Goal: Task Accomplishment & Management: Manage account settings

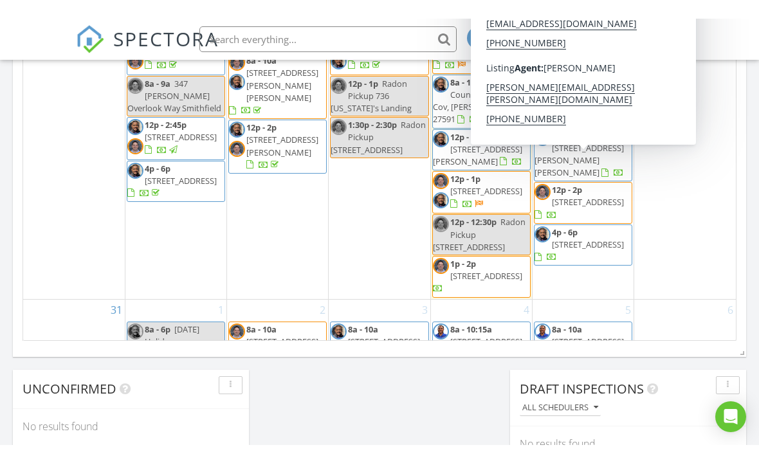
scroll to position [810, 0]
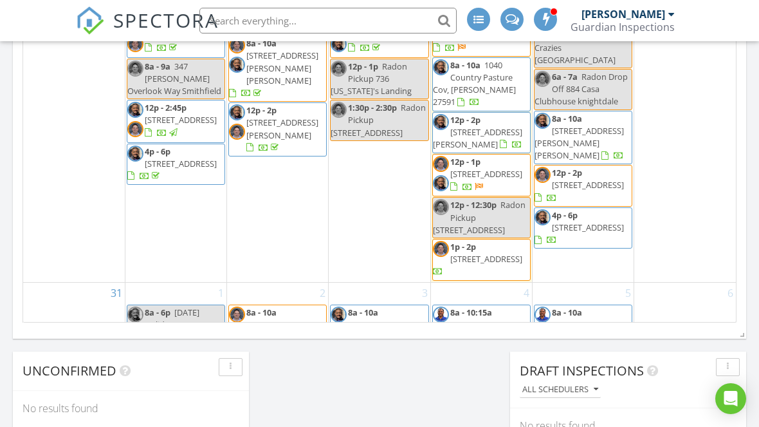
click at [32, 274] on div "24" at bounding box center [74, 137] width 102 height 288
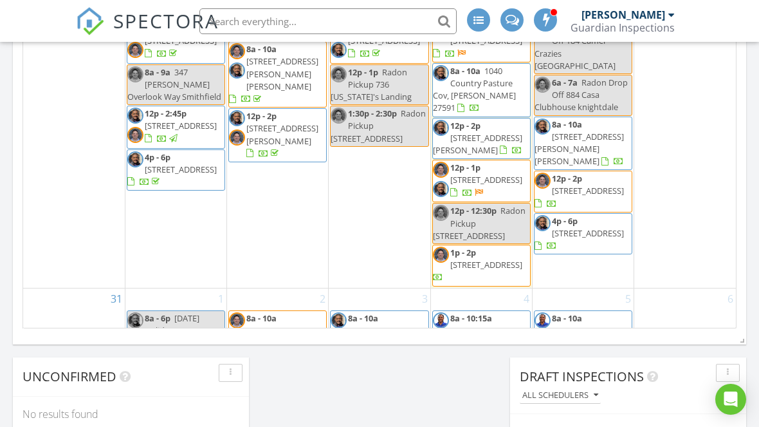
scroll to position [866, 0]
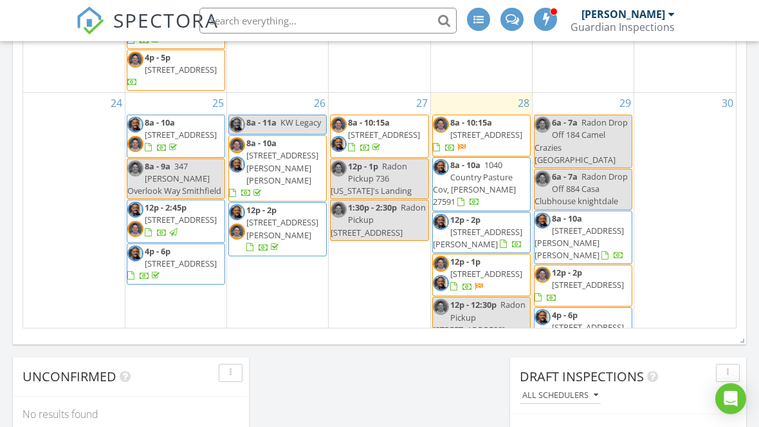
click at [64, 309] on div "24" at bounding box center [74, 237] width 102 height 288
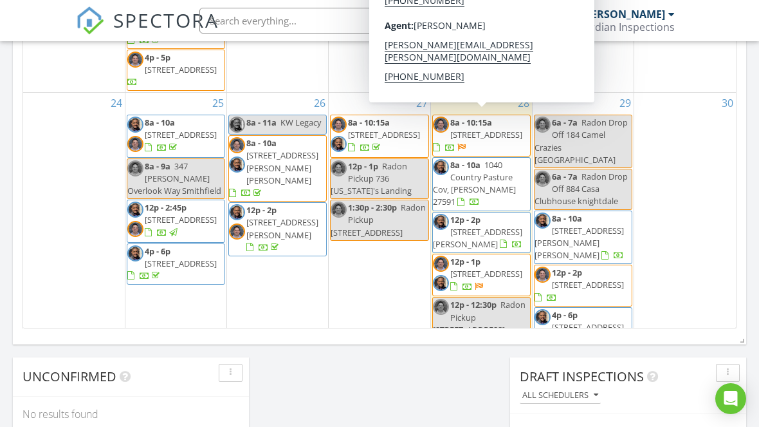
click at [518, 136] on span "8a - 10:15a 207 Centre St, Tarboro 27886" at bounding box center [481, 135] width 97 height 38
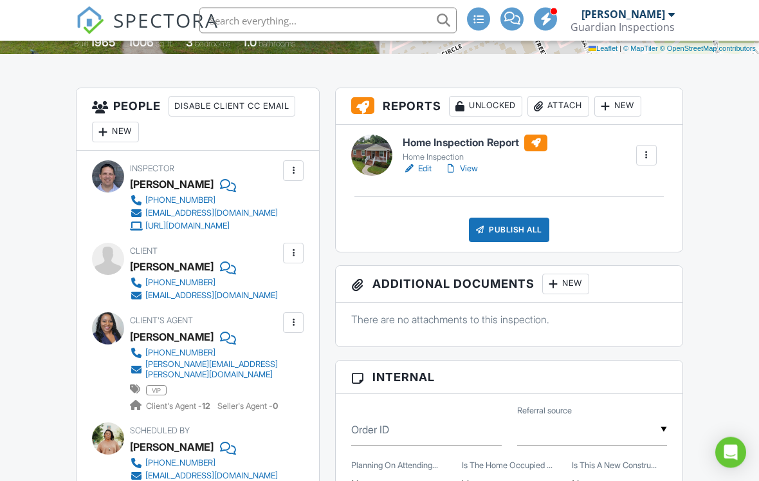
scroll to position [304, 0]
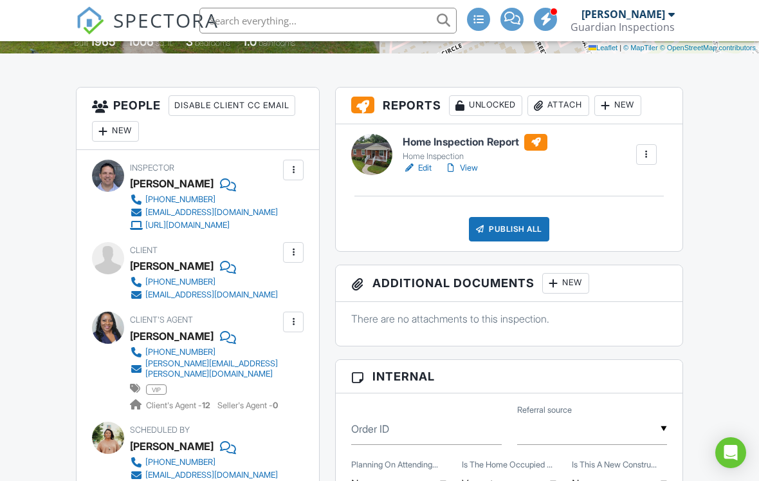
click at [118, 127] on div "New" at bounding box center [115, 131] width 47 height 21
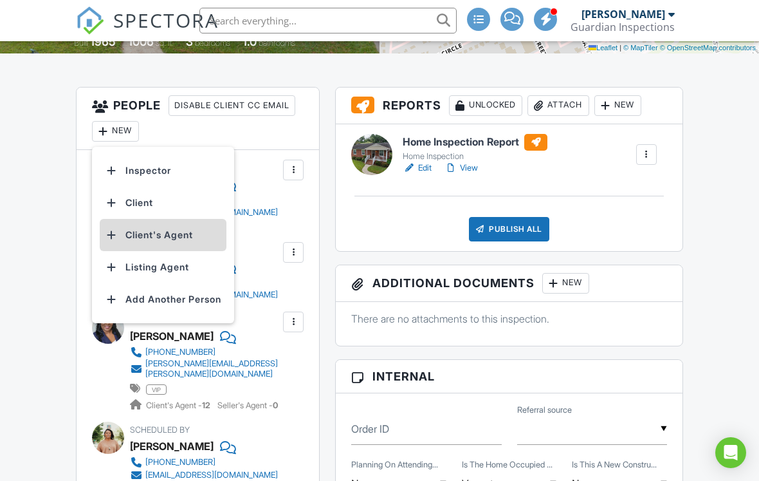
click at [128, 238] on li "Client's Agent" at bounding box center [163, 235] width 127 height 32
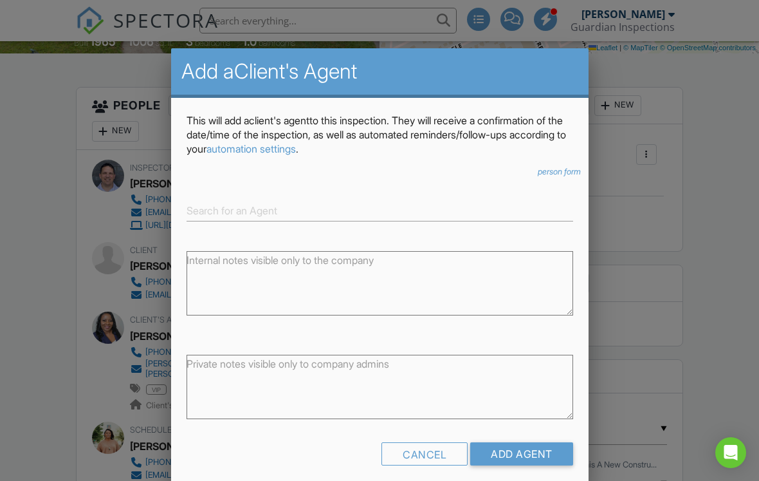
click at [32, 393] on div at bounding box center [379, 236] width 759 height 601
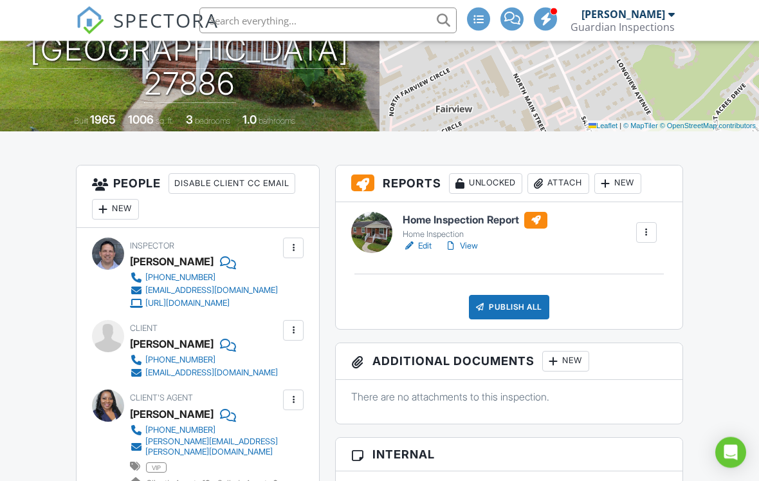
scroll to position [227, 0]
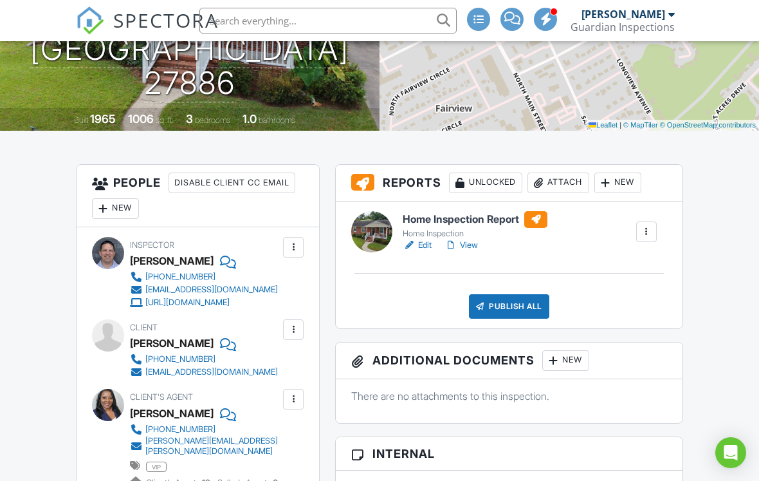
click at [128, 212] on div "New" at bounding box center [115, 208] width 47 height 21
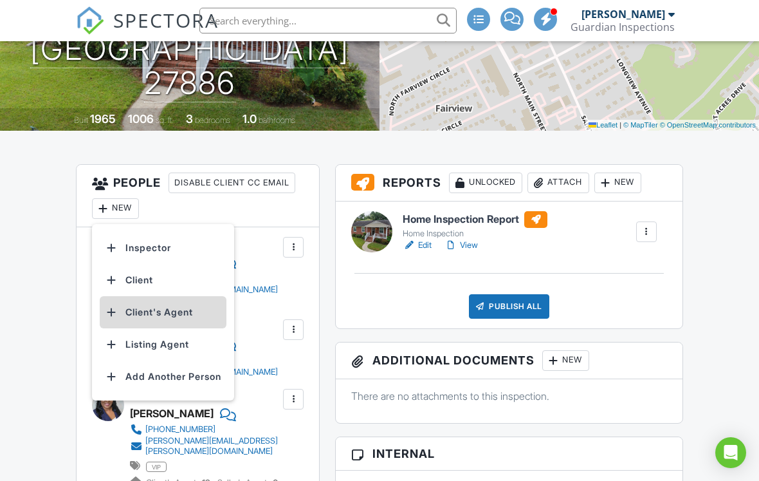
click at [133, 311] on li "Client's Agent" at bounding box center [163, 312] width 127 height 32
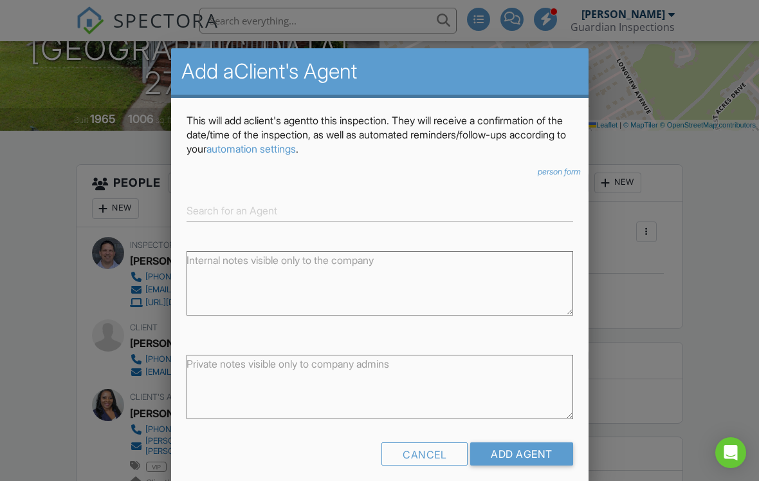
click at [381, 263] on textarea at bounding box center [380, 283] width 387 height 64
click at [59, 313] on div at bounding box center [379, 236] width 759 height 601
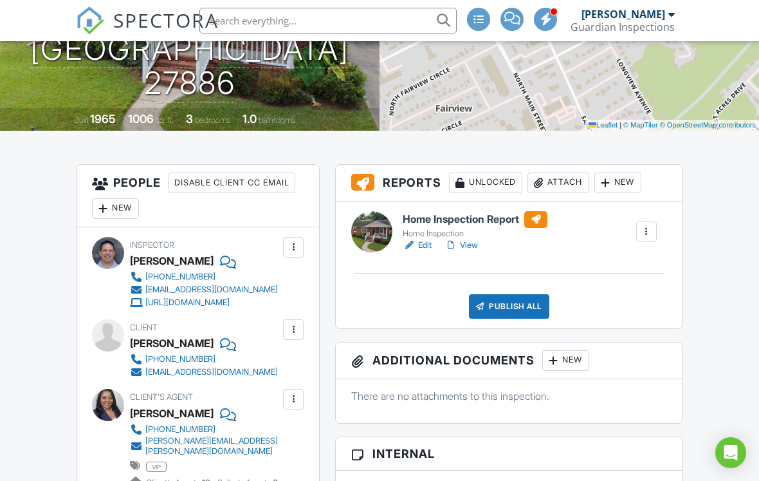
click at [107, 208] on div at bounding box center [103, 208] width 13 height 13
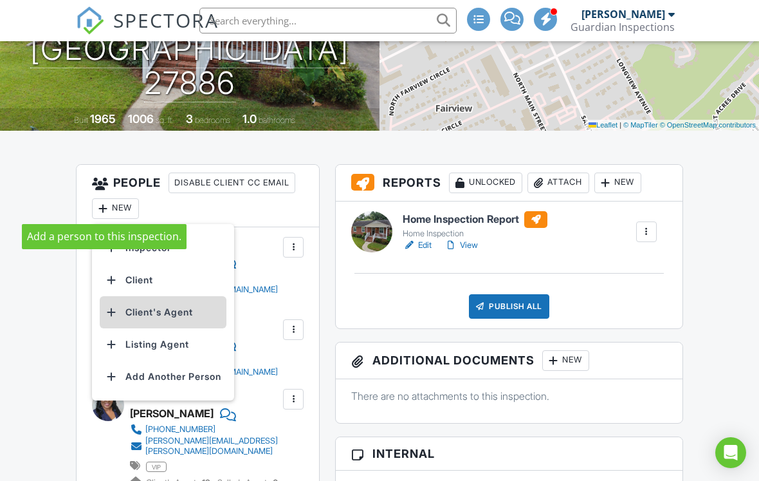
click at [141, 306] on li "Client's Agent" at bounding box center [163, 312] width 127 height 32
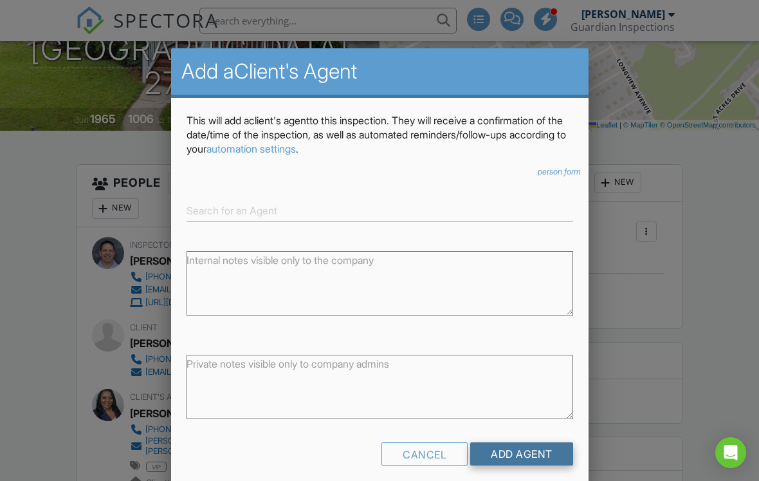
click at [540, 426] on input "Add Agent" at bounding box center [521, 453] width 103 height 23
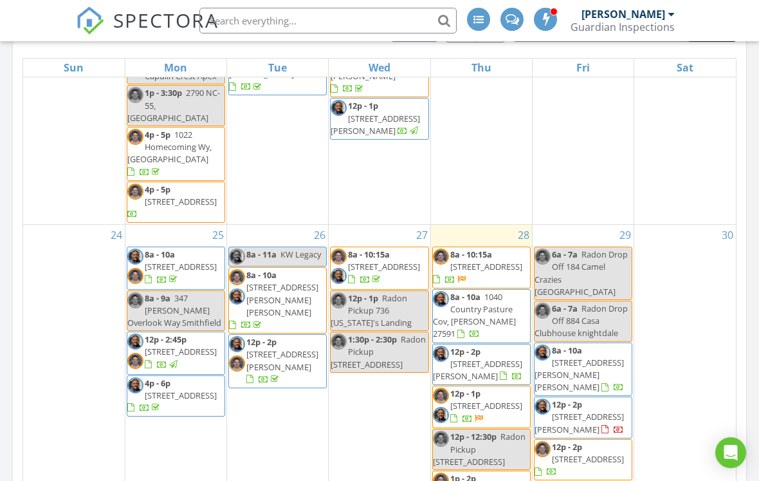
scroll to position [847, 0]
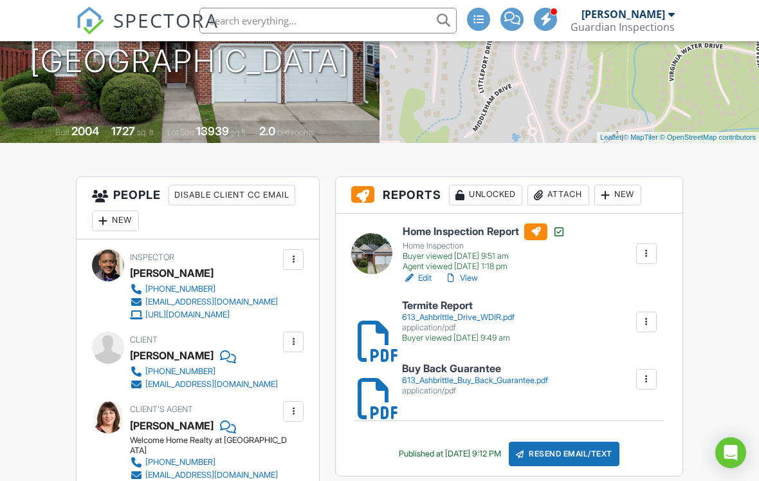
scroll to position [214, 0]
click at [563, 198] on div "Attach" at bounding box center [559, 195] width 62 height 21
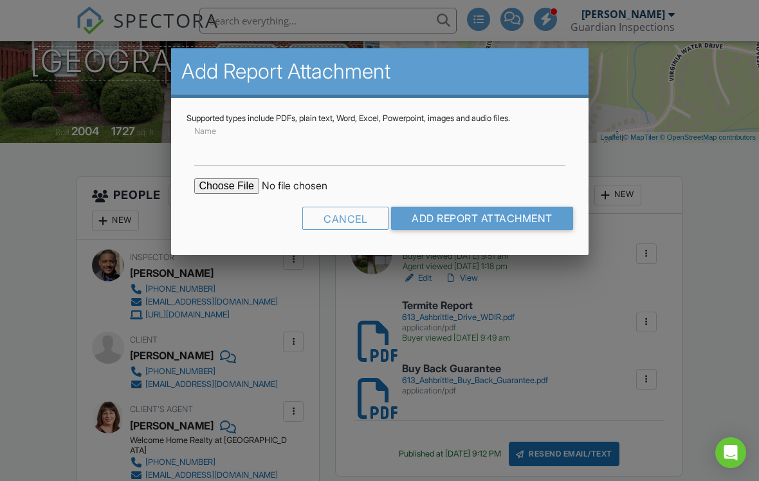
click at [223, 185] on input "file" at bounding box center [303, 185] width 219 height 15
type input "C:\fakepath\613-Ashbrittle-Dr_RadonReport_.pdf"
click at [328, 155] on input "Name" at bounding box center [379, 150] width 371 height 32
type input "C"
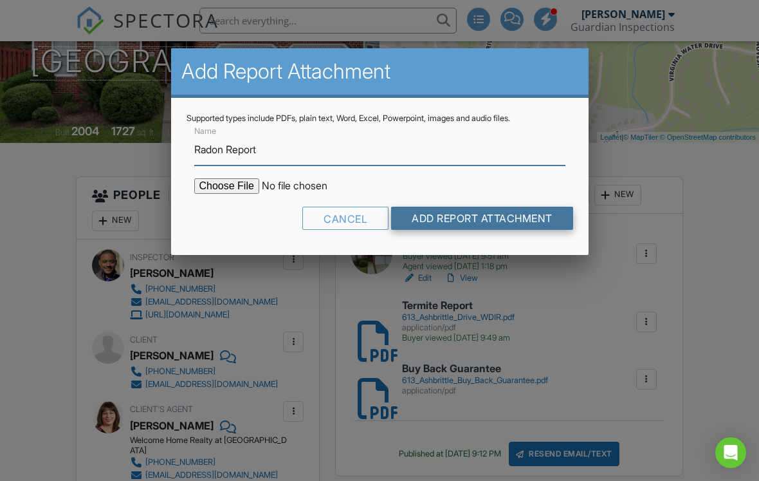
type input "Radon Report"
click at [470, 219] on input "Add Report Attachment" at bounding box center [482, 218] width 182 height 23
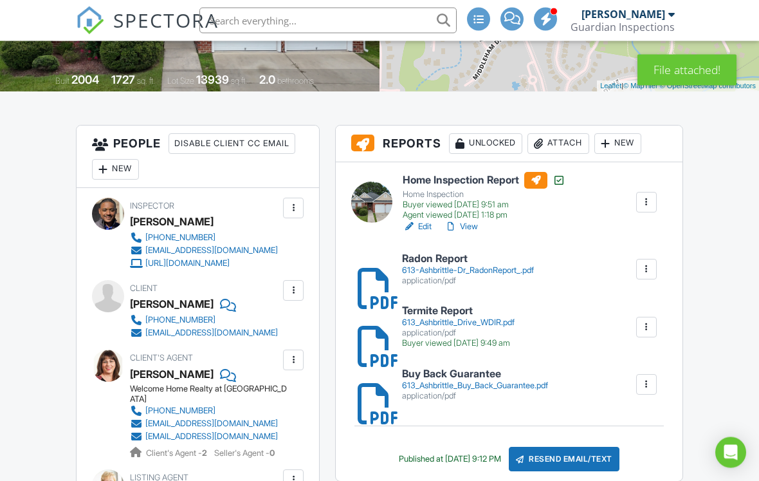
click at [596, 456] on div "Resend Email/Text" at bounding box center [564, 459] width 111 height 24
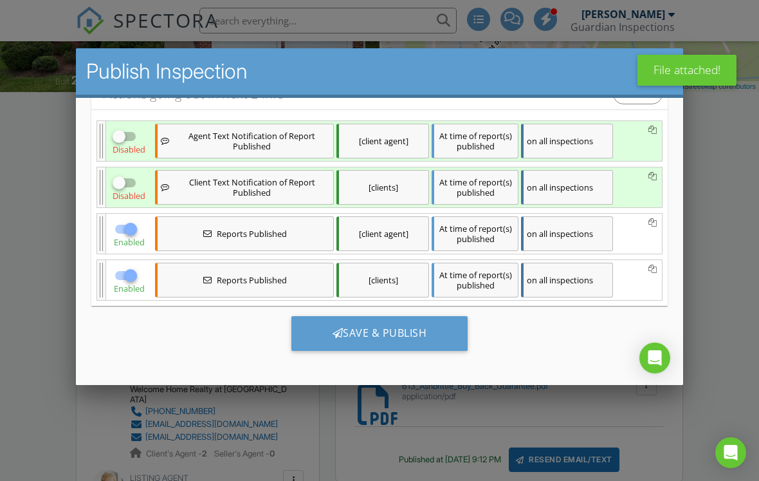
scroll to position [186, 0]
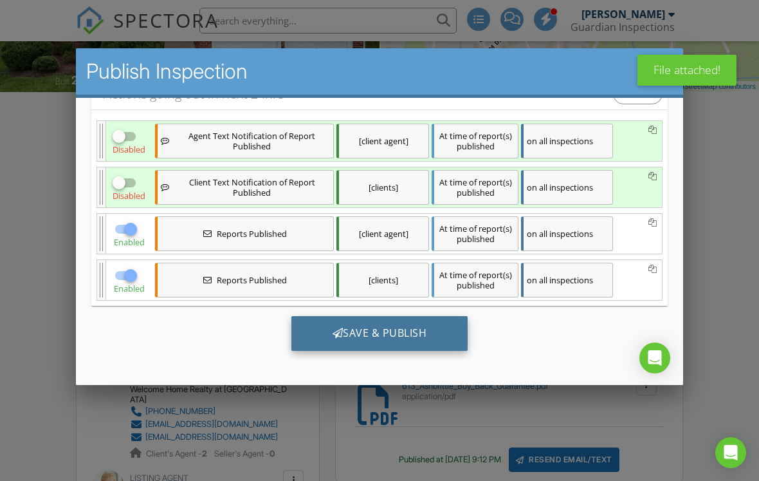
click at [360, 334] on div "Save & Publish" at bounding box center [380, 332] width 177 height 35
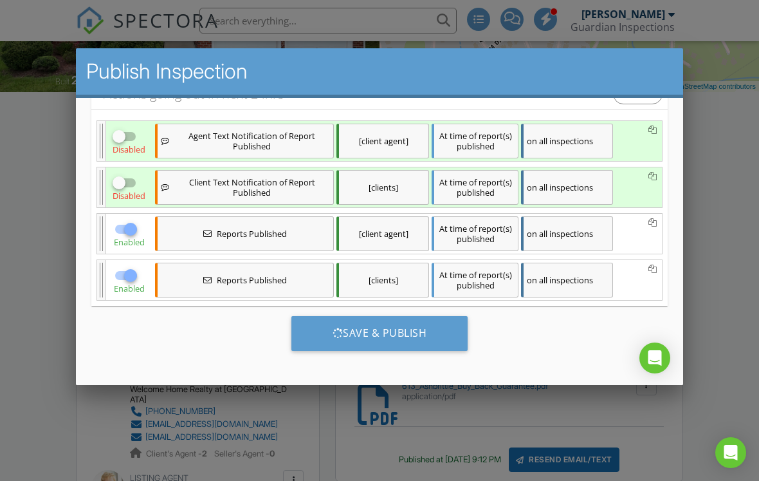
click at [714, 214] on div at bounding box center [379, 236] width 759 height 601
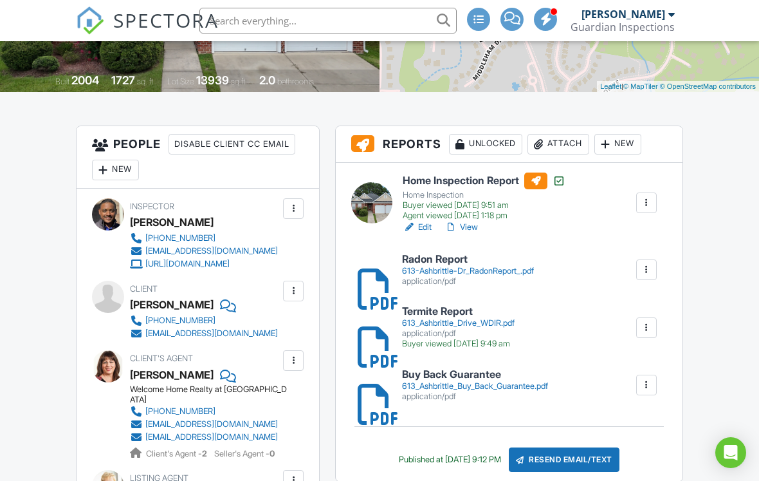
click at [469, 228] on link "View" at bounding box center [461, 227] width 33 height 13
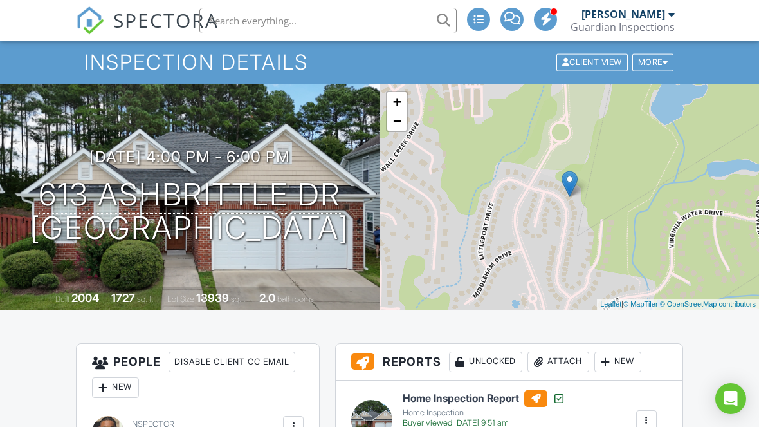
scroll to position [0, 0]
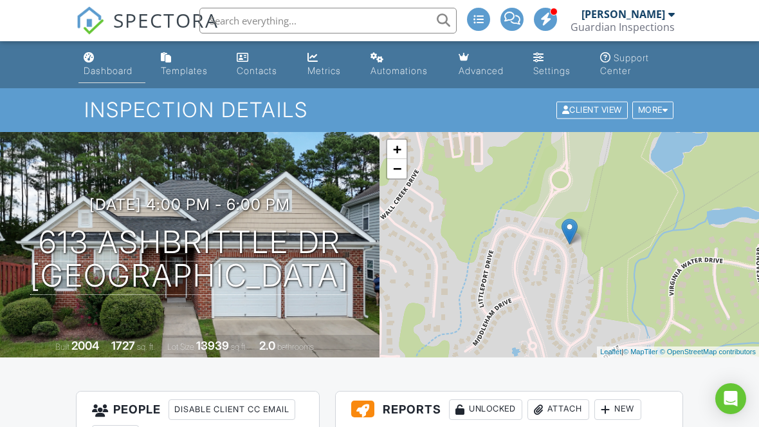
click at [124, 74] on div "Dashboard" at bounding box center [108, 70] width 49 height 11
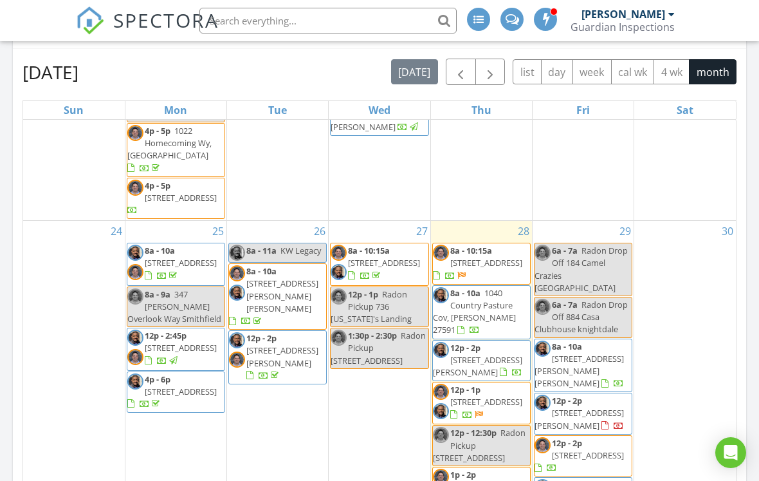
scroll to position [880, 0]
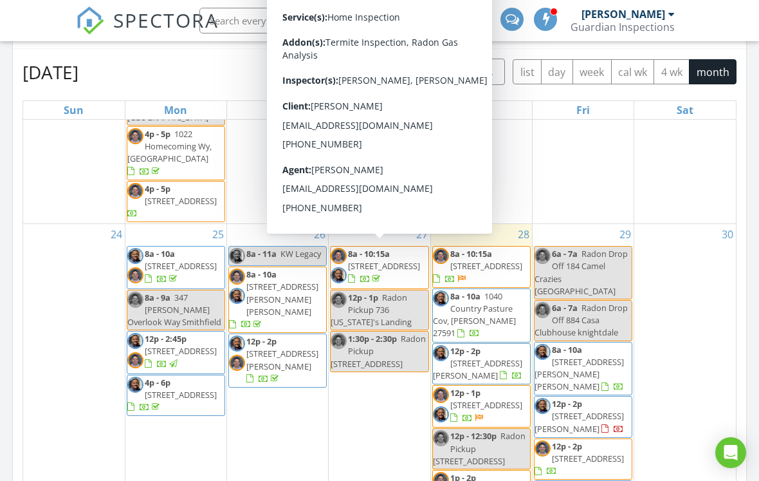
click at [397, 266] on span "1100 Long Ave, Rocky Mount 27801" at bounding box center [384, 266] width 72 height 12
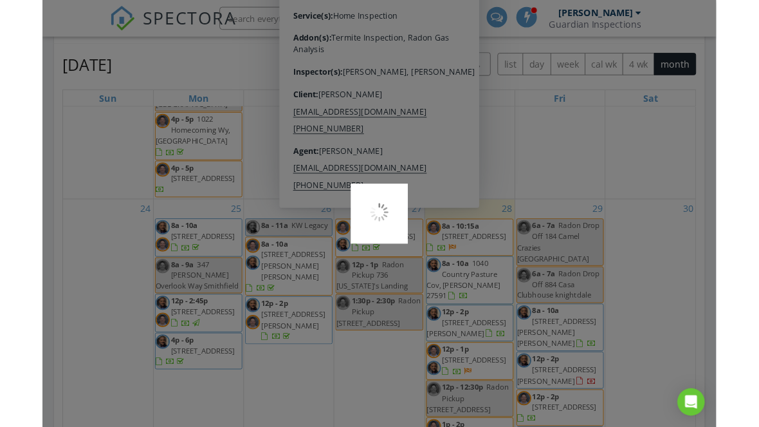
scroll to position [624, 0]
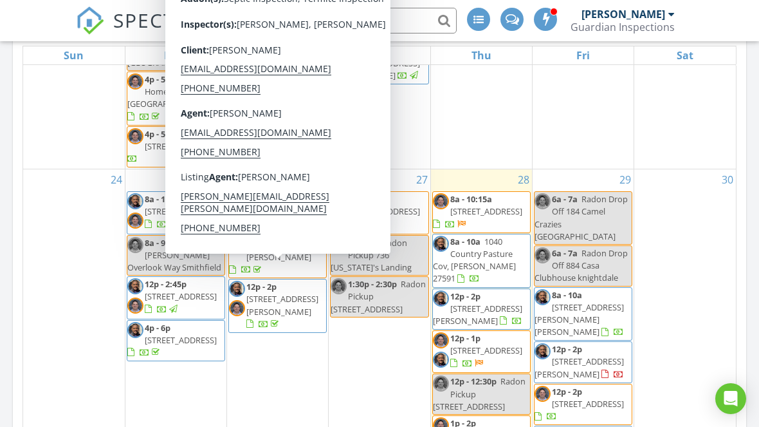
click at [293, 293] on span "2200 Mays Crossroad Rd, Youngsville 27596" at bounding box center [282, 305] width 72 height 24
click at [284, 355] on div "26 8a - 11a KW Legacy 8a - 10a 1779 Walter Grissom Rd, Kittrell 27544 12p - 2p …" at bounding box center [277, 318] width 101 height 299
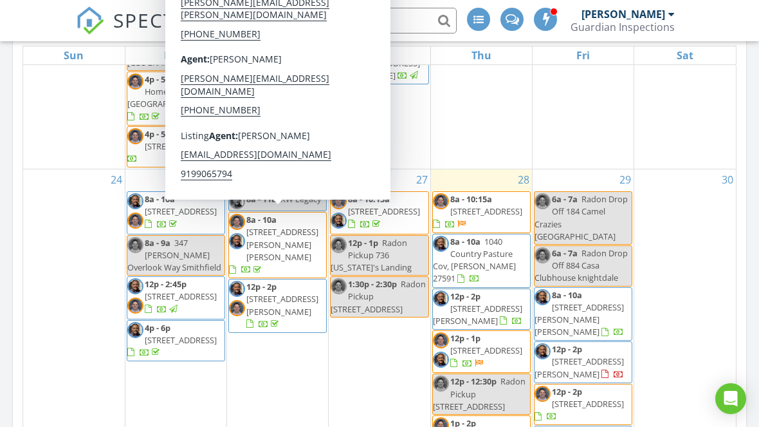
click at [297, 238] on span "1779 Walter Grissom Rd, Kittrell 27544" at bounding box center [282, 244] width 72 height 36
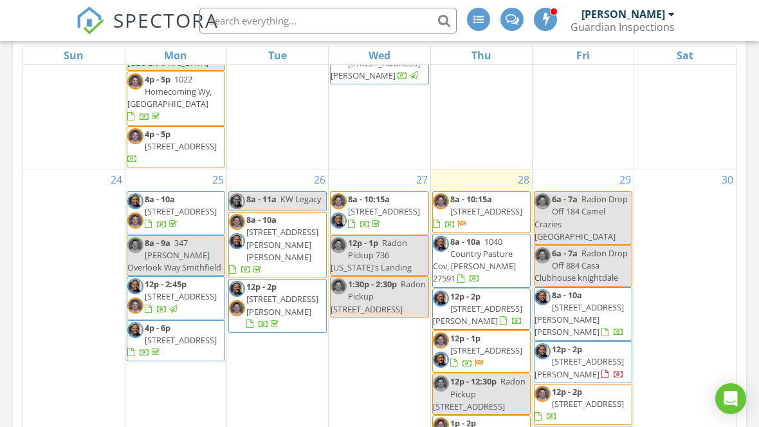
click at [345, 380] on div "27 8a - 10:15a 1100 Long Ave, Rocky Mount 27801 12p - 1p Radon Pickup 736 Georg…" at bounding box center [379, 318] width 101 height 299
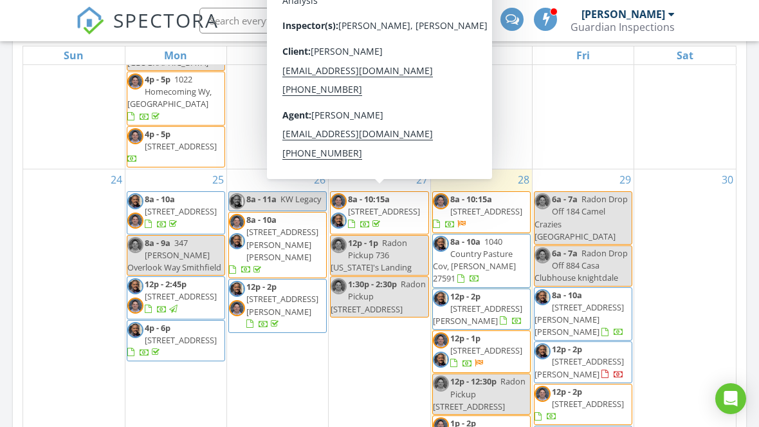
click at [398, 212] on span "1100 Long Ave, Rocky Mount 27801" at bounding box center [384, 211] width 72 height 12
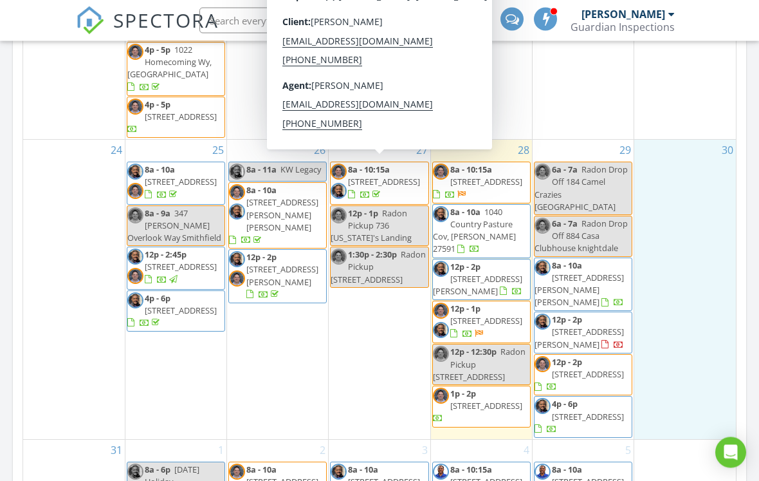
scroll to position [655, 0]
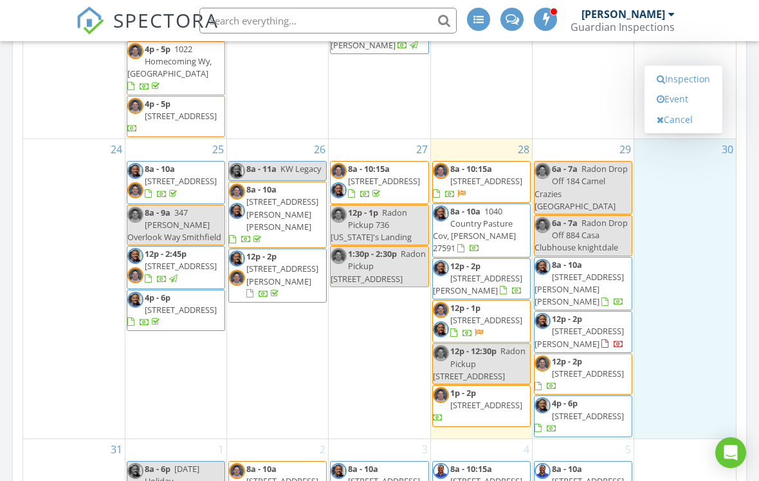
click at [28, 369] on div "24" at bounding box center [74, 288] width 102 height 299
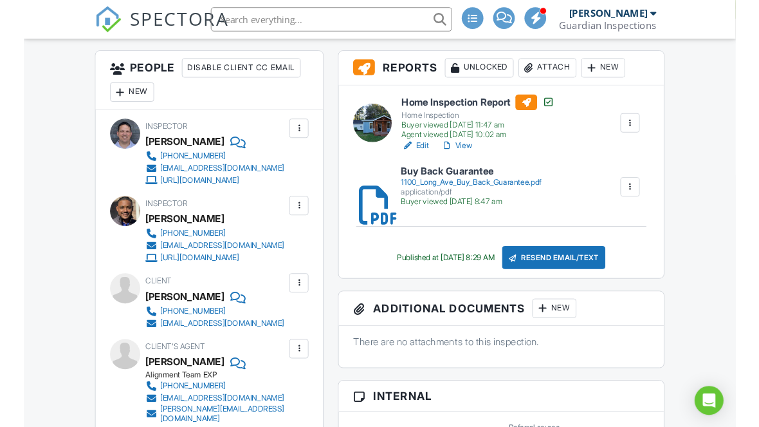
scroll to position [341, 0]
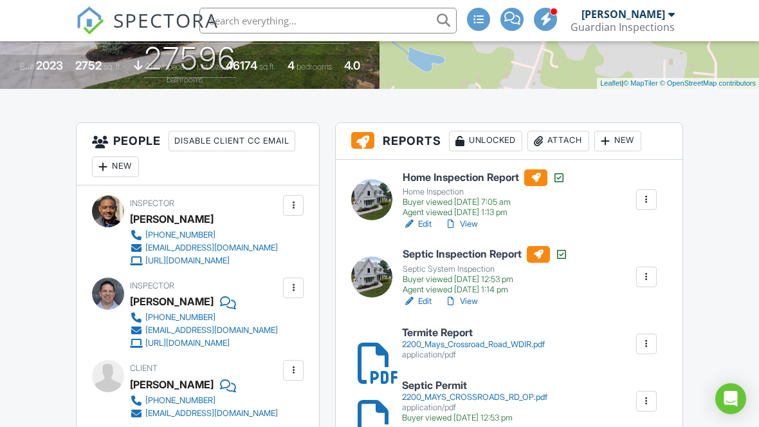
scroll to position [266, 0]
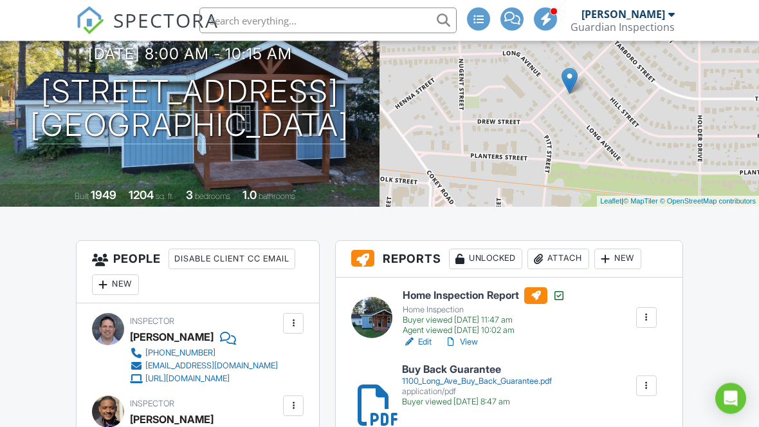
scroll to position [137, 0]
